Goal: Task Accomplishment & Management: Manage account settings

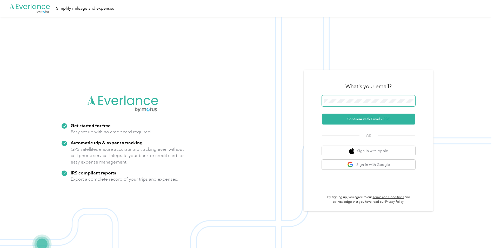
click at [363, 104] on span at bounding box center [369, 100] width 94 height 11
click at [353, 125] on div "What's your email? Continue with Email / SSO OR Sign in with Apple Sign in with…" at bounding box center [369, 140] width 94 height 127
click at [351, 118] on button "Continue with Email / SSO" at bounding box center [369, 119] width 94 height 11
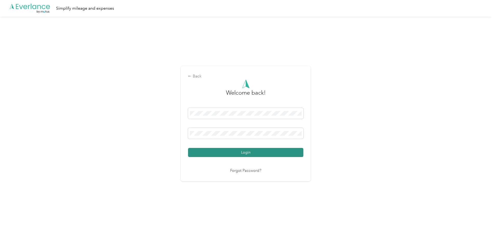
click at [253, 154] on button "Login" at bounding box center [245, 152] width 115 height 9
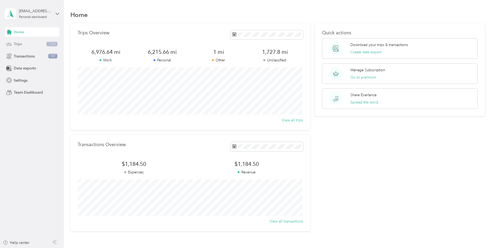
click at [36, 42] on div "Trips 1720" at bounding box center [32, 44] width 55 height 9
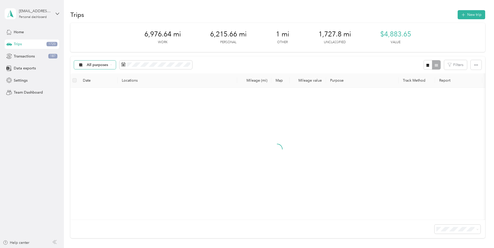
click at [107, 66] on span "All purposes" at bounding box center [98, 65] width 22 height 4
click at [106, 81] on span "Unclassified" at bounding box center [99, 83] width 25 height 5
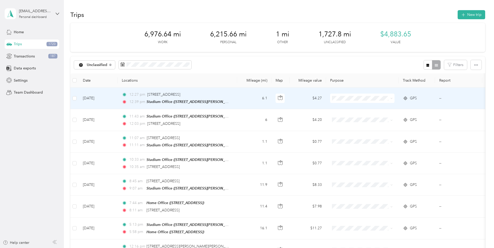
click at [235, 97] on td "12:27 pm 2406 Augusta Rd, West Metro, West Columbia, SC 12:39 pm Stadium Office…" at bounding box center [178, 99] width 120 height 22
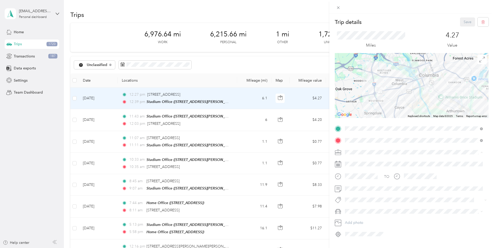
click at [364, 159] on div "Work" at bounding box center [414, 161] width 134 height 5
click at [372, 173] on span "Chevy Silverado" at bounding box center [360, 175] width 27 height 4
click at [465, 23] on button "Save" at bounding box center [467, 21] width 15 height 9
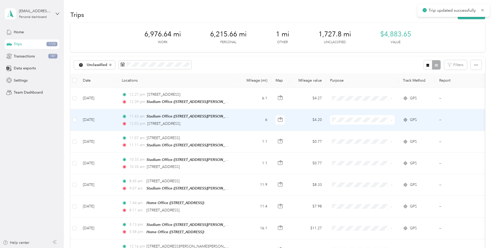
click at [257, 121] on td "6" at bounding box center [254, 120] width 34 height 22
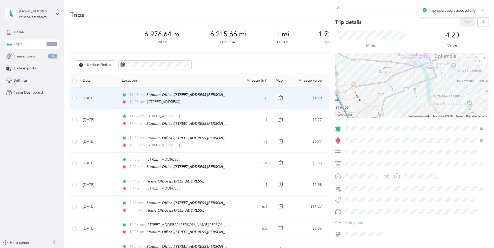
click at [356, 151] on span at bounding box center [416, 152] width 146 height 8
click at [357, 157] on li "Work" at bounding box center [414, 161] width 142 height 9
click at [393, 177] on li "Chevy Silverado" at bounding box center [414, 174] width 142 height 9
drag, startPoint x: 462, startPoint y: 23, endPoint x: 459, endPoint y: 24, distance: 2.7
click at [462, 24] on button "Save" at bounding box center [467, 21] width 15 height 9
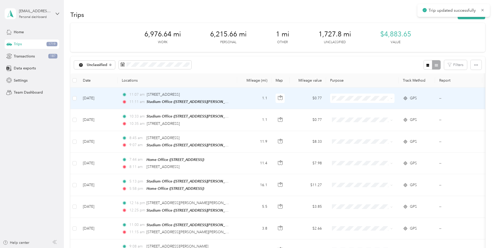
click at [245, 99] on td "1.1" at bounding box center [254, 99] width 34 height 22
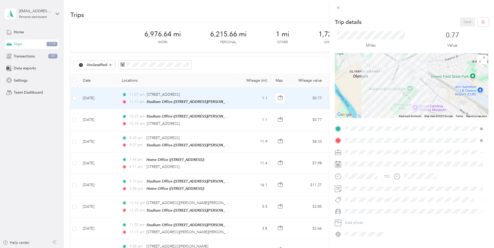
click at [360, 160] on div "Work" at bounding box center [414, 160] width 134 height 5
click at [357, 208] on span at bounding box center [416, 211] width 146 height 8
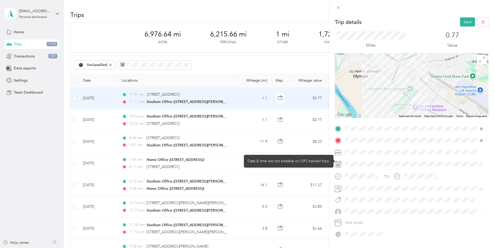
click at [357, 177] on ol "Chevy Silverado Highlander F150 Avalon" at bounding box center [414, 188] width 142 height 36
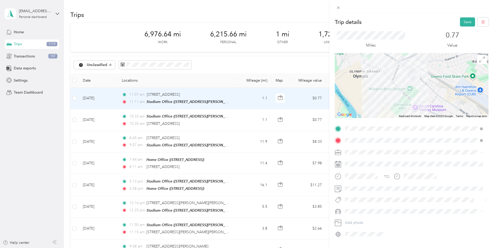
click at [360, 175] on span "Chevy Silverado" at bounding box center [360, 175] width 27 height 4
click at [466, 24] on button "Save" at bounding box center [467, 21] width 15 height 9
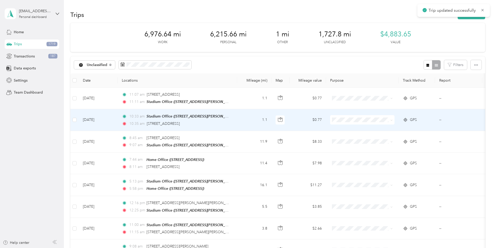
click at [241, 127] on td "1.1" at bounding box center [254, 120] width 34 height 22
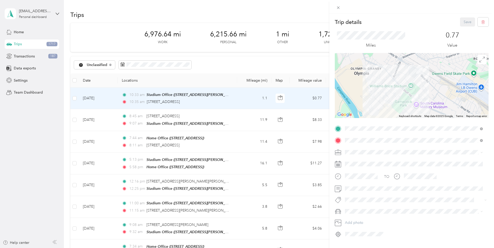
click at [349, 161] on span "Work" at bounding box center [351, 160] width 9 height 4
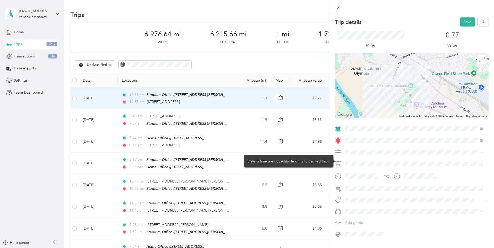
drag, startPoint x: 358, startPoint y: 174, endPoint x: 362, endPoint y: 165, distance: 10.1
click at [357, 173] on span "Chevy Silverado" at bounding box center [360, 175] width 27 height 4
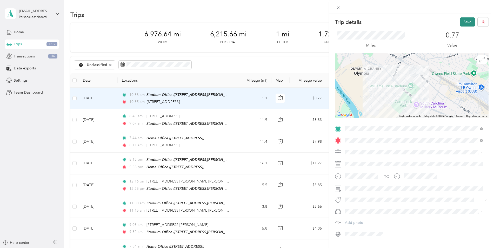
click at [470, 17] on button "Save" at bounding box center [467, 21] width 15 height 9
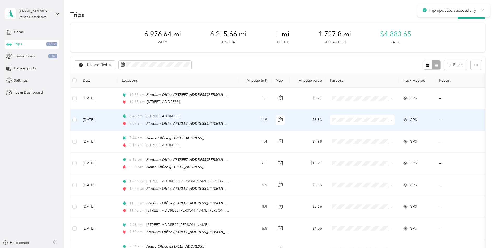
click at [245, 116] on td "11.9" at bounding box center [254, 120] width 34 height 22
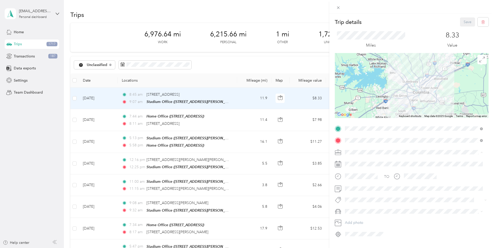
click at [364, 160] on div "Work" at bounding box center [414, 161] width 134 height 5
click at [362, 173] on span "Chevy Silverado" at bounding box center [360, 175] width 27 height 4
click at [464, 24] on button "Save" at bounding box center [467, 21] width 15 height 9
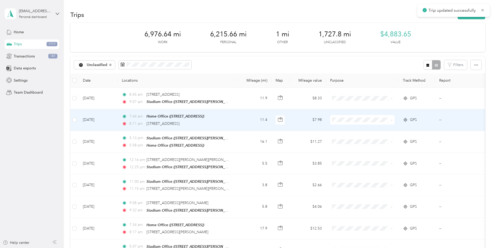
click at [240, 119] on td "11.4" at bounding box center [254, 120] width 34 height 22
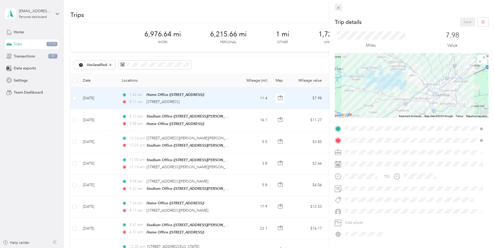
click at [338, 6] on icon at bounding box center [338, 7] width 4 height 4
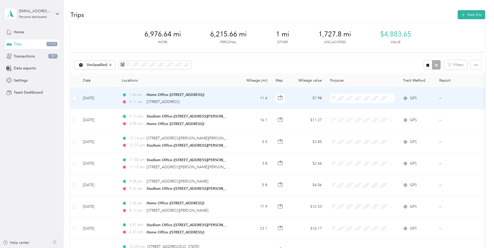
click at [391, 98] on icon at bounding box center [392, 98] width 2 height 2
click at [355, 114] on li "Personal" at bounding box center [362, 117] width 64 height 9
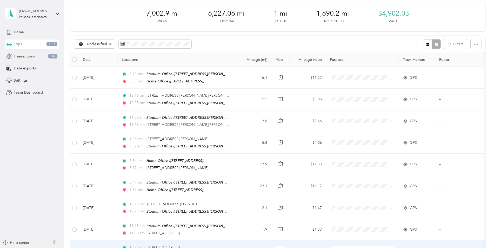
scroll to position [26, 0]
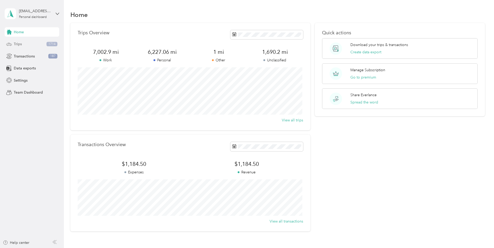
click at [16, 43] on span "Trips" at bounding box center [18, 43] width 8 height 5
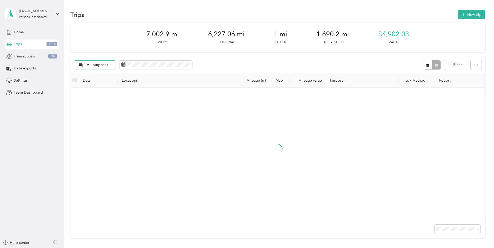
click at [110, 61] on div "All purposes" at bounding box center [95, 65] width 42 height 9
click at [103, 81] on span "Unclassified" at bounding box center [99, 83] width 25 height 5
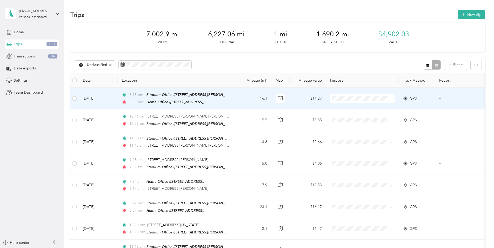
click at [238, 98] on td "16.1" at bounding box center [254, 99] width 34 height 22
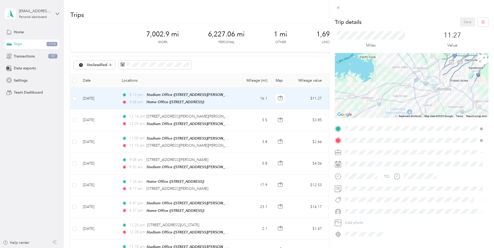
click at [357, 161] on div "Work" at bounding box center [414, 161] width 134 height 5
click at [375, 174] on div "Chevy Silverado" at bounding box center [414, 174] width 134 height 5
click at [469, 23] on button "Save" at bounding box center [467, 21] width 15 height 9
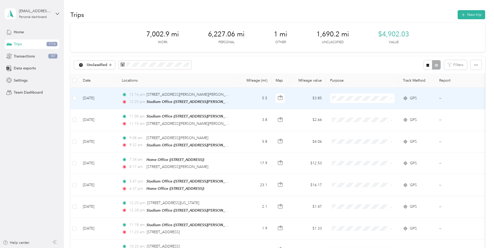
click at [246, 97] on td "5.5" at bounding box center [254, 99] width 34 height 22
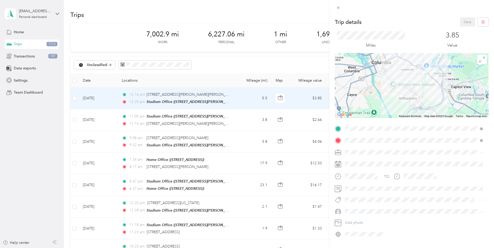
click at [354, 159] on div "Work" at bounding box center [414, 161] width 134 height 5
click at [363, 175] on span "Chevy Silverado" at bounding box center [360, 175] width 27 height 4
click at [338, 9] on icon at bounding box center [338, 7] width 4 height 4
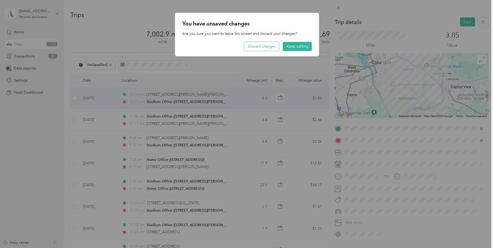
click at [271, 49] on button "Discard changes" at bounding box center [262, 46] width 35 height 9
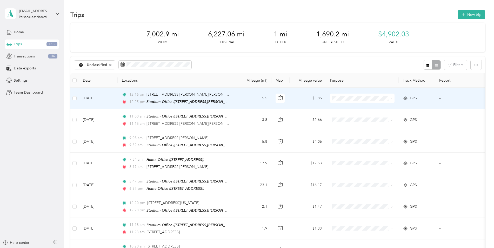
click at [393, 97] on icon at bounding box center [392, 98] width 2 height 2
click at [364, 114] on span "Personal" at bounding box center [367, 116] width 48 height 5
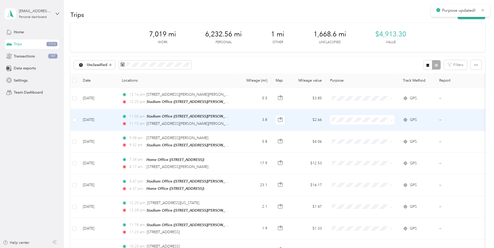
click at [393, 120] on span at bounding box center [362, 119] width 64 height 9
click at [391, 119] on icon at bounding box center [392, 120] width 2 height 2
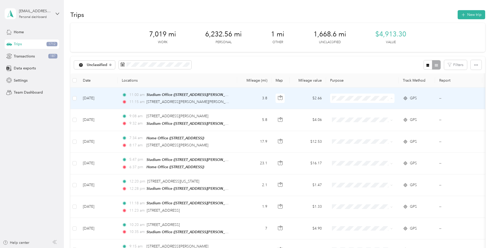
click at [356, 117] on li "Personal" at bounding box center [362, 117] width 64 height 9
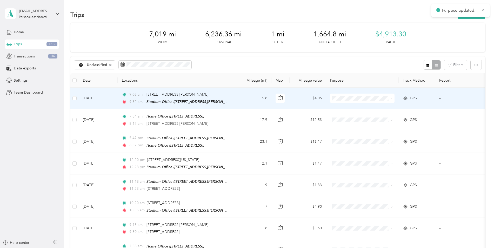
click at [252, 99] on td "5.8" at bounding box center [254, 99] width 34 height 22
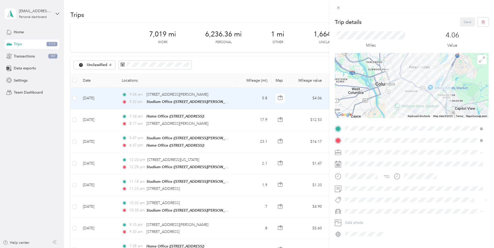
click at [353, 160] on span "Work" at bounding box center [351, 161] width 9 height 4
click at [363, 209] on span at bounding box center [416, 211] width 146 height 8
click at [369, 176] on li "Chevy Silverado" at bounding box center [414, 174] width 142 height 9
click at [464, 22] on button "Save" at bounding box center [467, 21] width 15 height 9
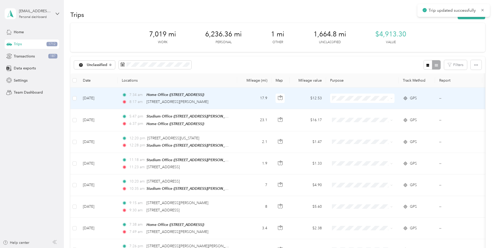
click at [246, 102] on td "17.9" at bounding box center [254, 99] width 34 height 22
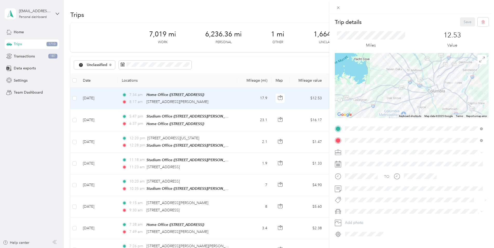
click at [351, 162] on span "Work" at bounding box center [351, 161] width 9 height 4
click at [363, 173] on span "Chevy Silverado" at bounding box center [360, 175] width 27 height 4
click at [469, 22] on button "Save" at bounding box center [467, 21] width 15 height 9
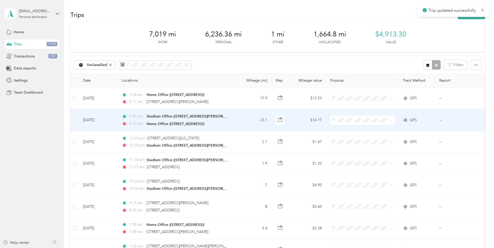
click at [247, 122] on td "23.1" at bounding box center [254, 120] width 34 height 22
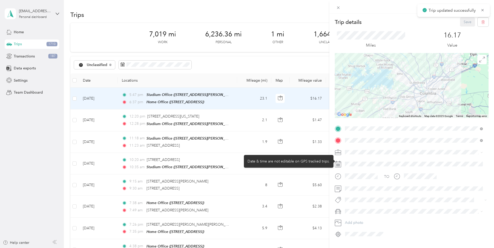
click at [357, 155] on span at bounding box center [416, 152] width 146 height 8
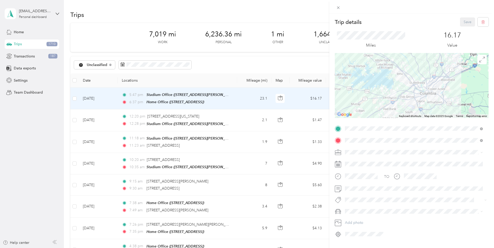
click at [361, 157] on li "Work" at bounding box center [414, 160] width 142 height 9
click at [362, 173] on span "Chevy Silverado" at bounding box center [360, 175] width 27 height 4
click at [469, 19] on button "Save" at bounding box center [467, 21] width 15 height 9
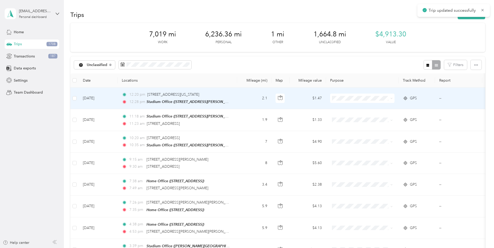
click at [248, 100] on td "2.1" at bounding box center [254, 99] width 34 height 22
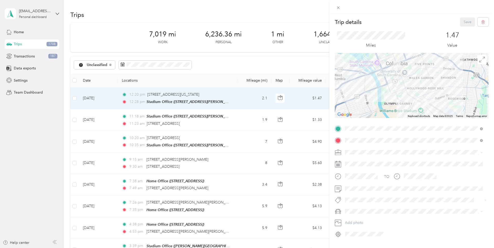
click at [351, 157] on li "Work" at bounding box center [414, 161] width 142 height 9
click at [358, 179] on ol "Chevy Silverado Highlander F150 Avalon" at bounding box center [414, 188] width 142 height 36
click at [361, 174] on span "Chevy Silverado" at bounding box center [360, 175] width 27 height 4
click at [466, 18] on button "Save" at bounding box center [467, 21] width 15 height 9
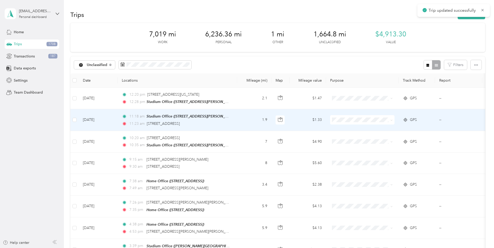
click at [246, 111] on td "1.9" at bounding box center [254, 120] width 34 height 22
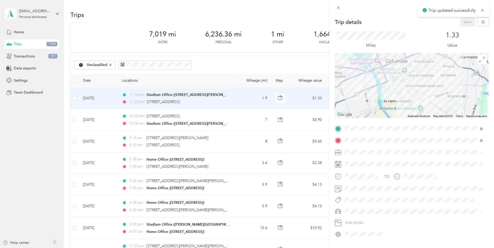
click at [360, 162] on div "Work" at bounding box center [414, 161] width 134 height 5
click at [371, 177] on li "Chevy Silverado" at bounding box center [414, 174] width 142 height 9
click at [460, 24] on button "Save" at bounding box center [467, 21] width 15 height 9
